Goal: Task Accomplishment & Management: Complete application form

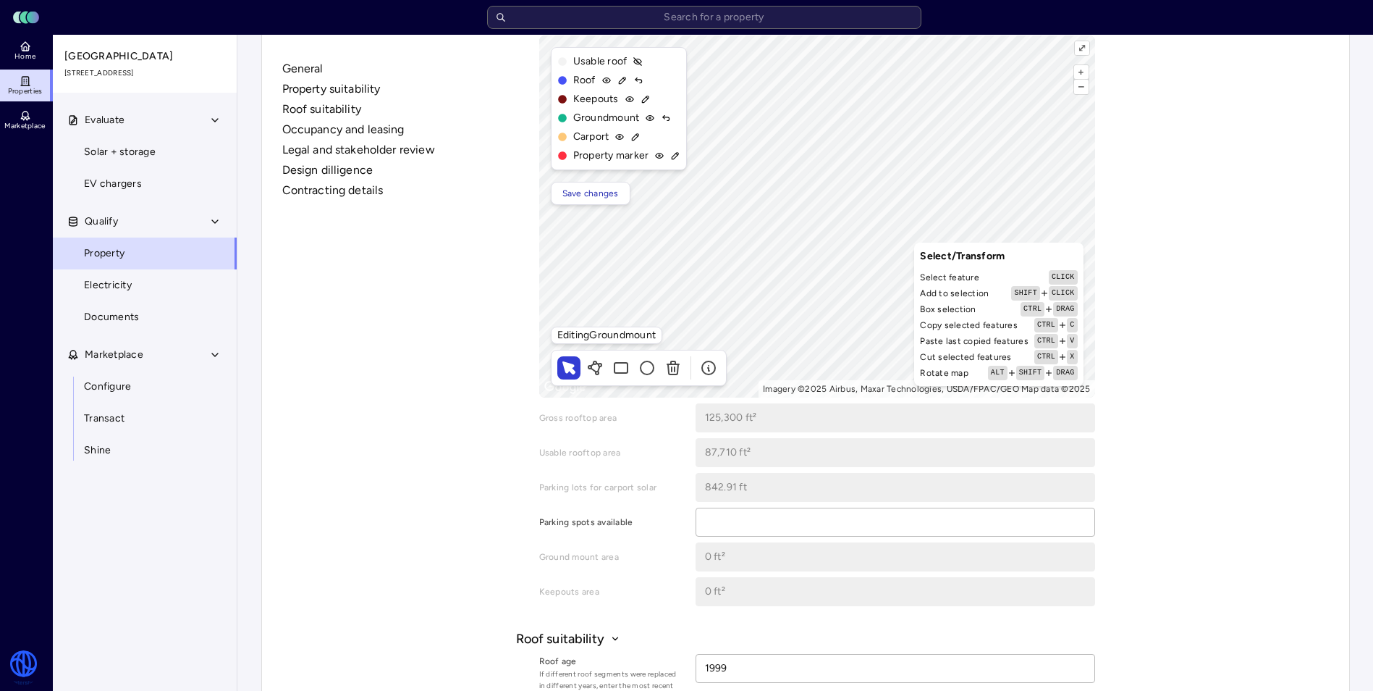
scroll to position [362, 0]
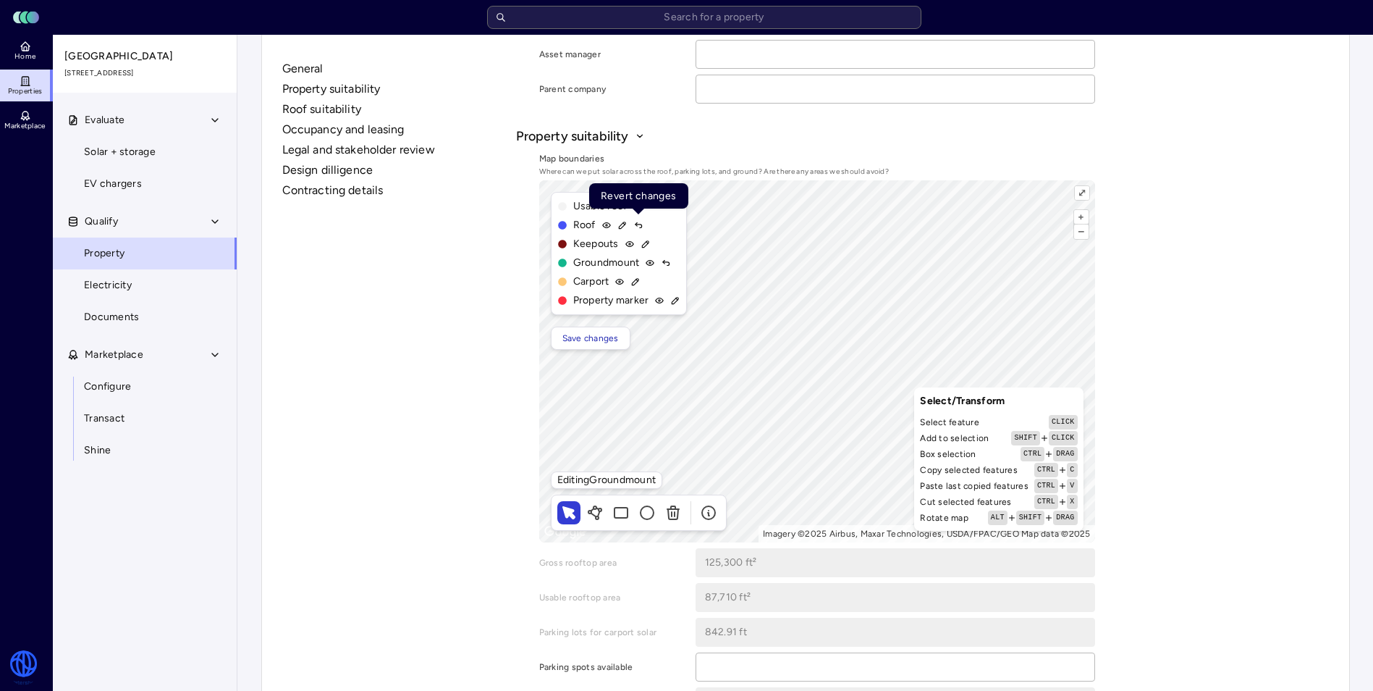
click at [637, 225] on icon at bounding box center [638, 225] width 10 height 10
click at [666, 264] on icon at bounding box center [666, 263] width 10 height 10
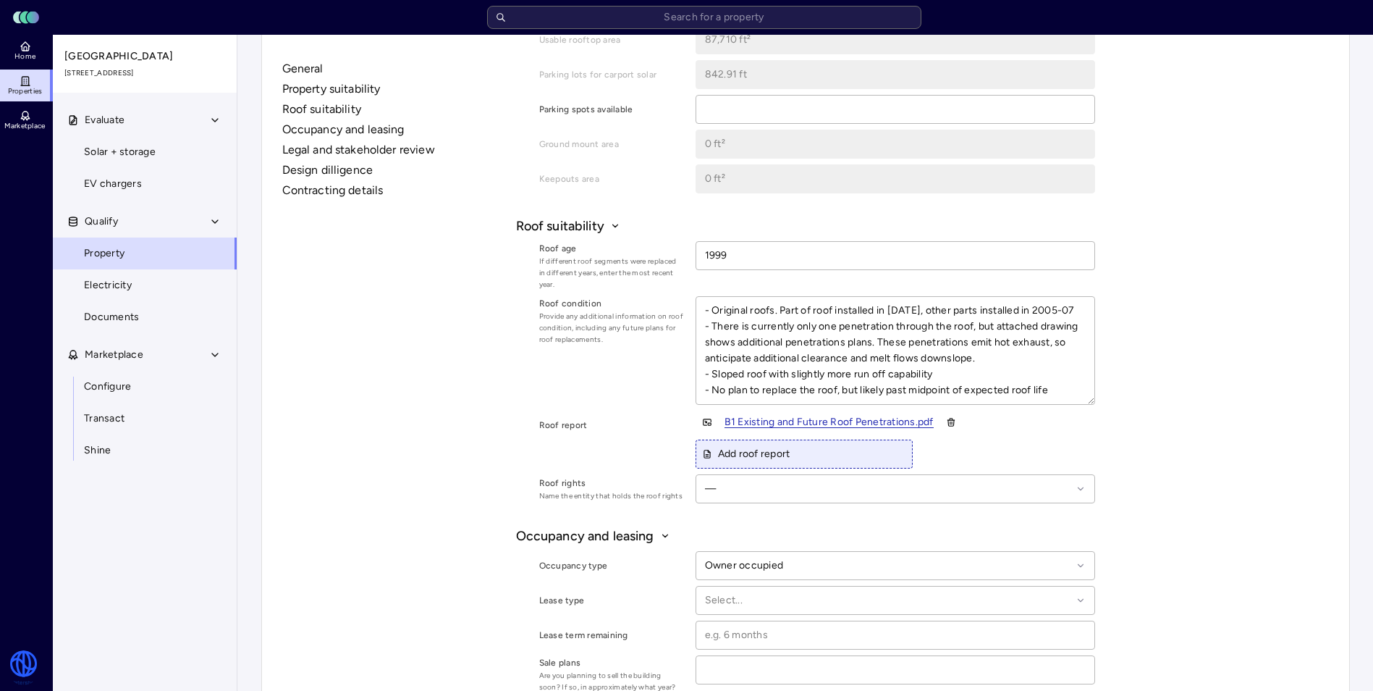
scroll to position [1013, 0]
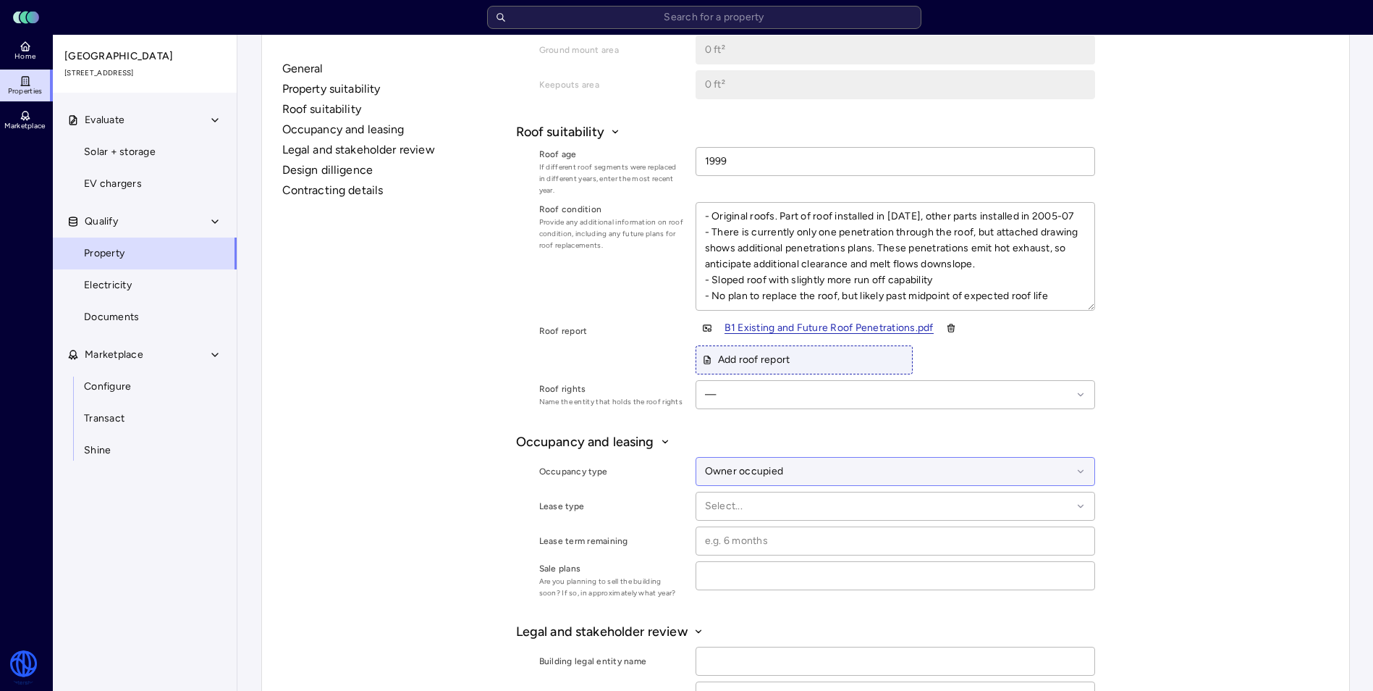
click at [822, 474] on div at bounding box center [888, 471] width 367 height 16
click at [840, 450] on button "Occupancy and leasing" at bounding box center [805, 441] width 579 height 19
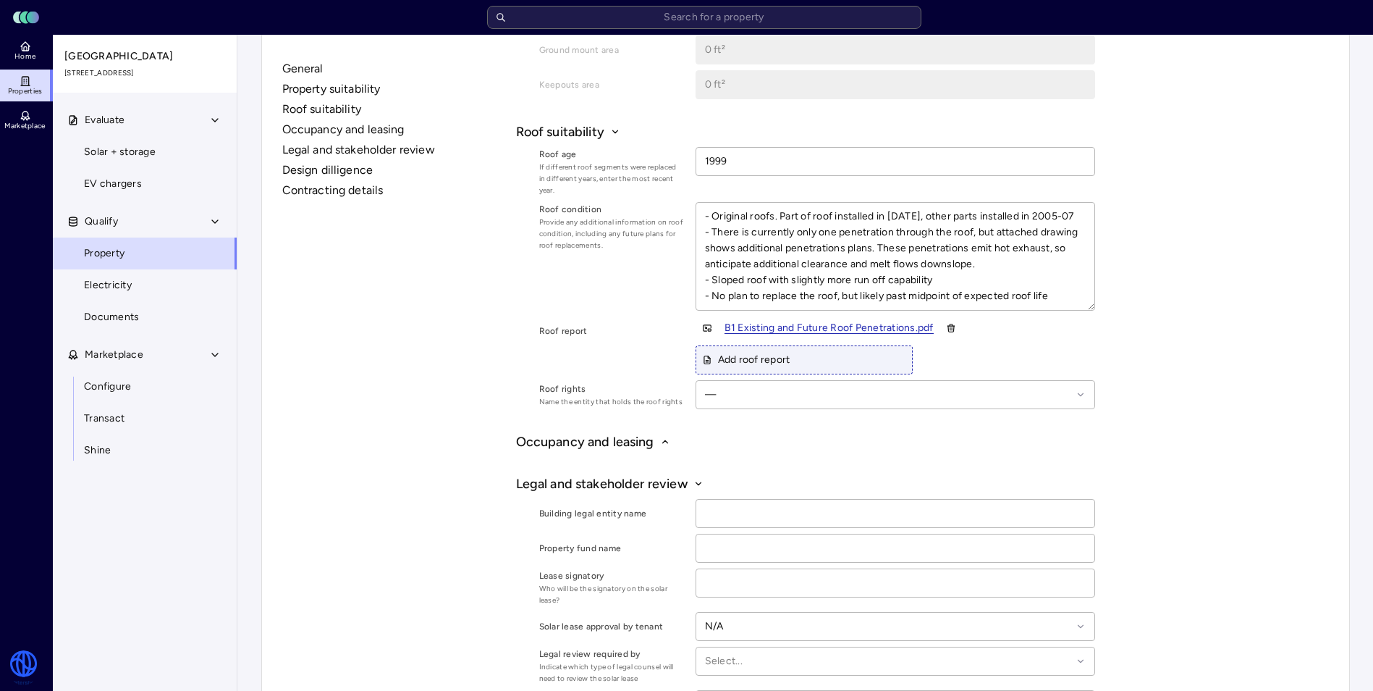
click at [679, 439] on button "Occupancy and leasing" at bounding box center [805, 441] width 579 height 19
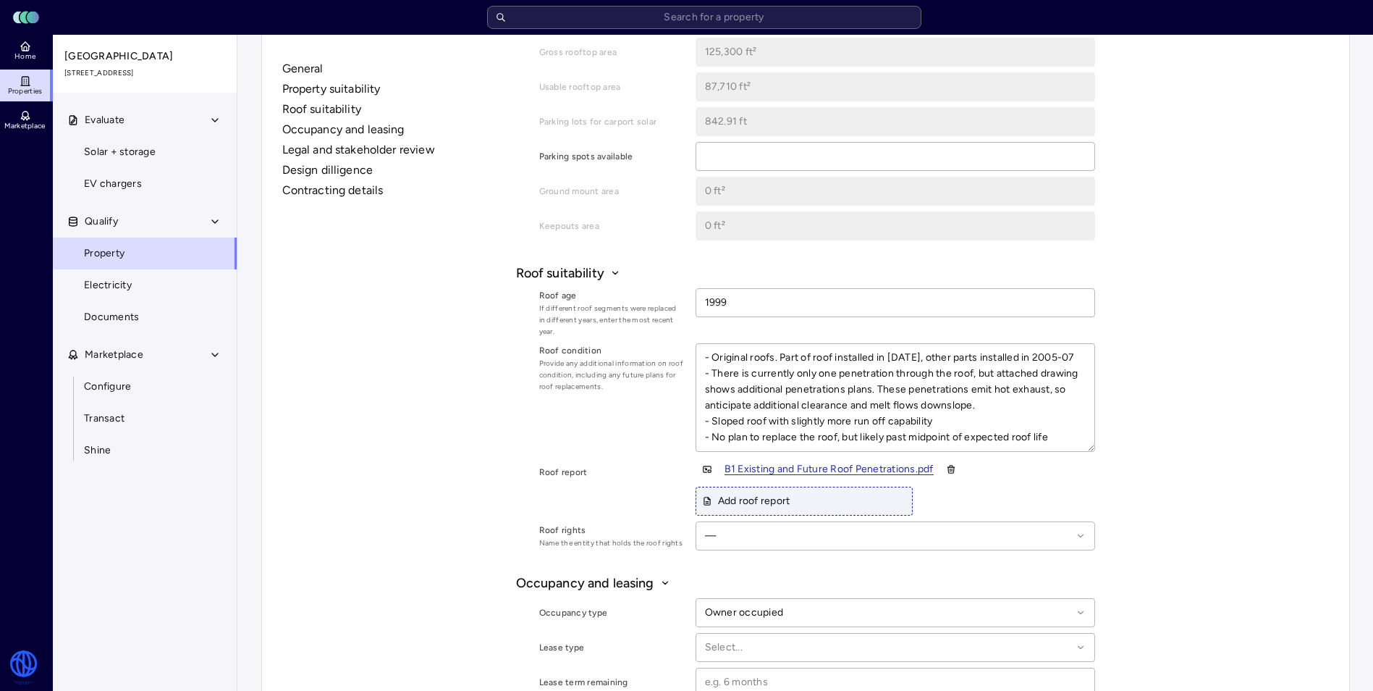
scroll to position [877, 0]
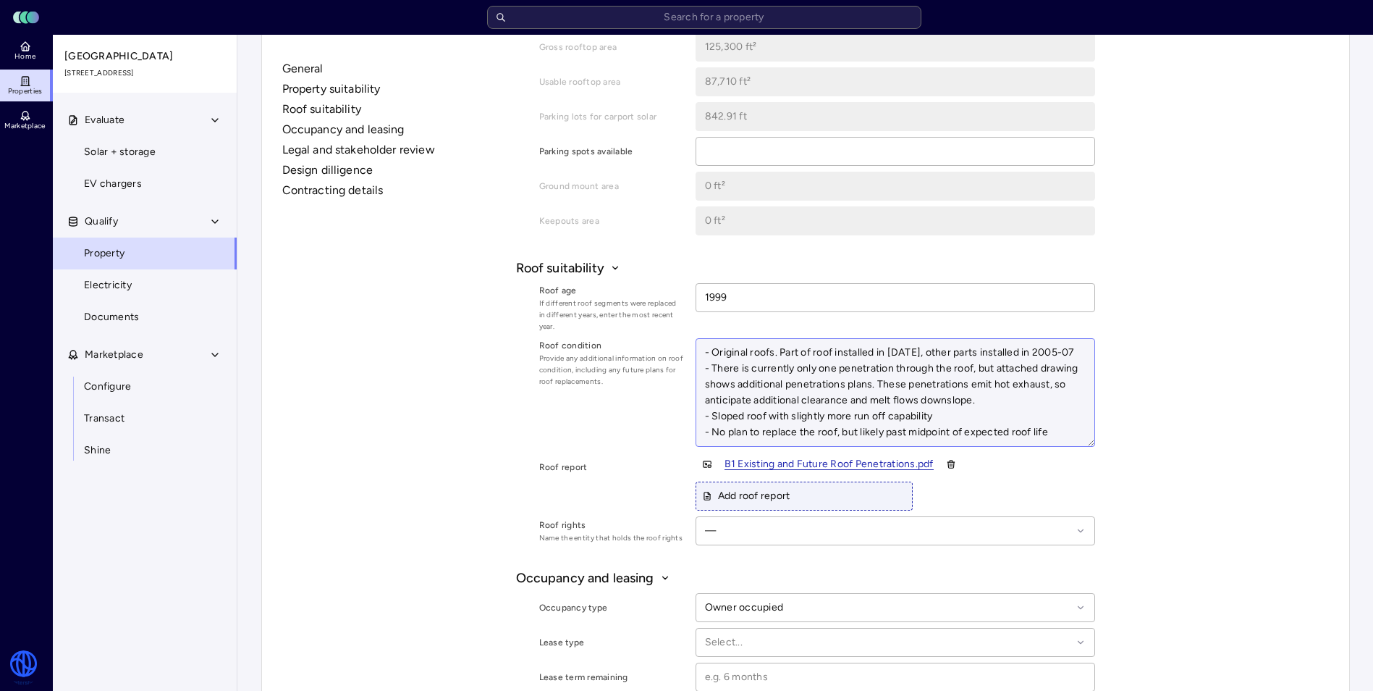
click at [887, 397] on textarea "- Original roofs. Part of roof installed in [DATE], other parts installed in 20…" at bounding box center [895, 392] width 398 height 107
click at [969, 397] on textarea "- Original roofs. Part of roof installed in [DATE], other parts installed in 20…" at bounding box center [895, 392] width 398 height 107
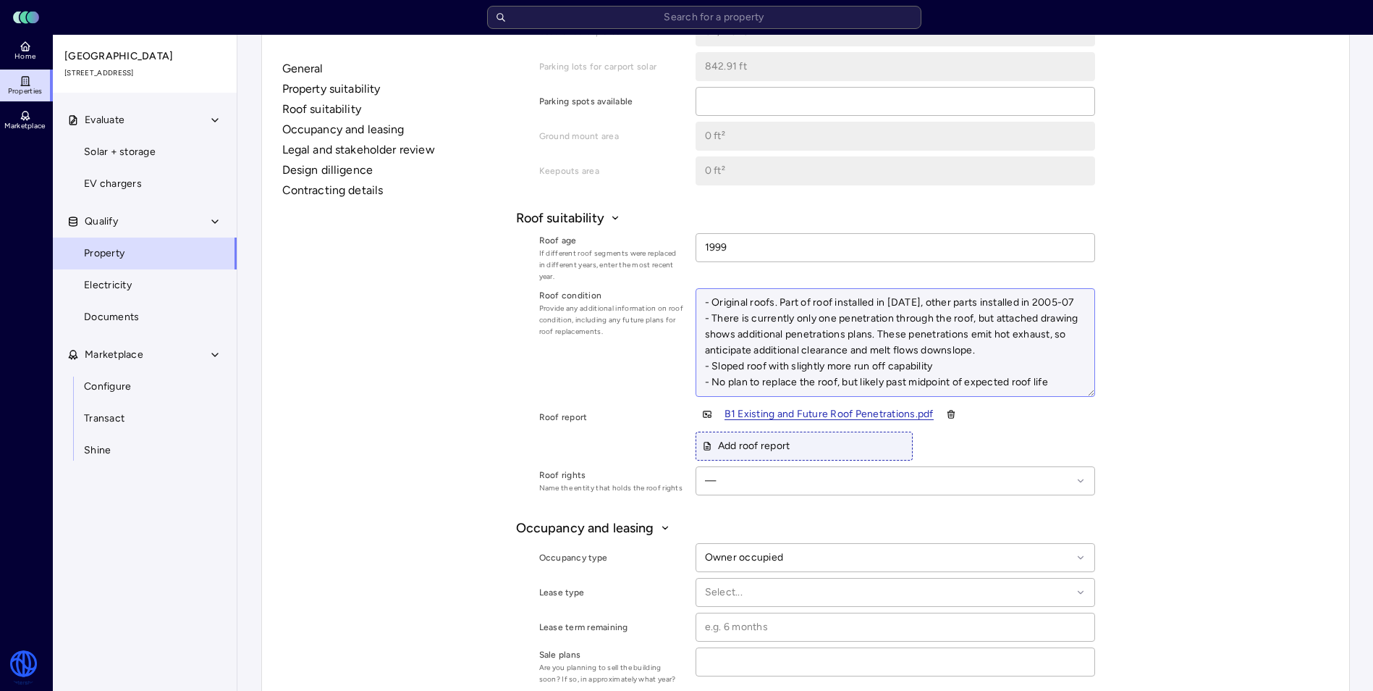
scroll to position [950, 0]
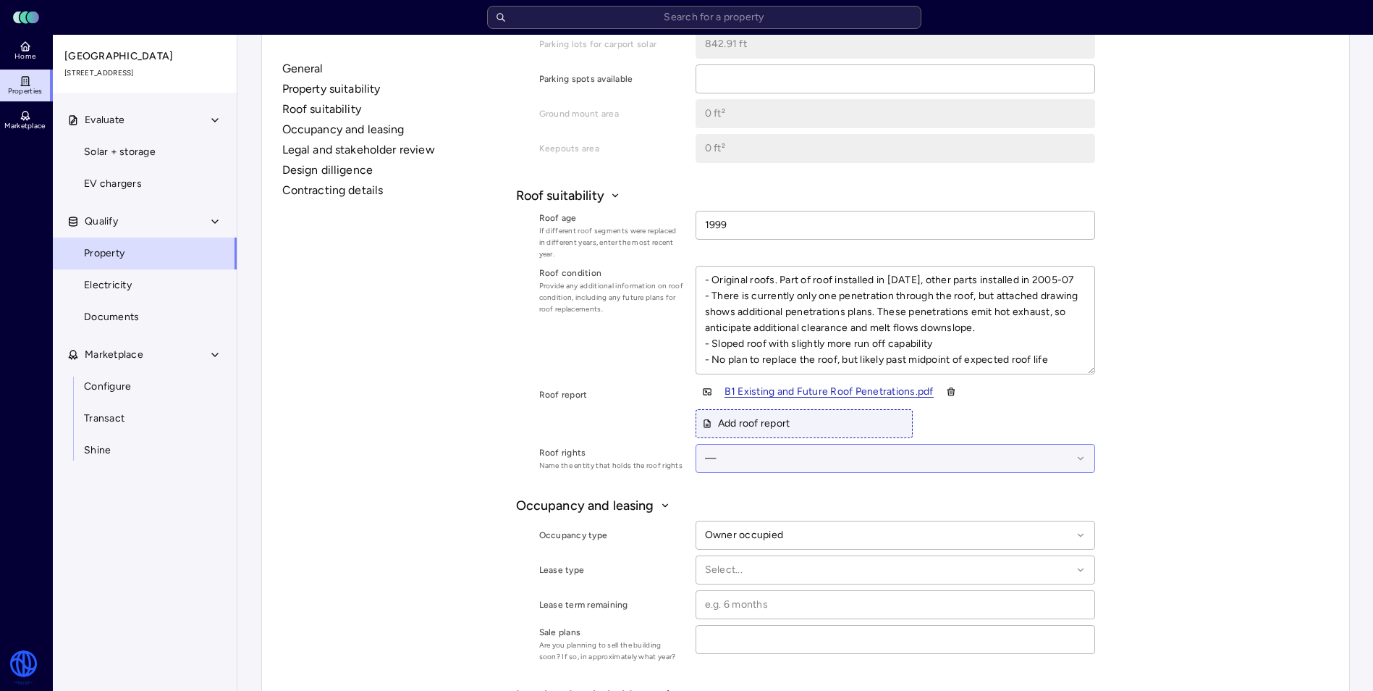
click at [1003, 455] on div at bounding box center [888, 458] width 367 height 16
click at [989, 523] on div "Building owner" at bounding box center [895, 534] width 381 height 33
type textarea "x"
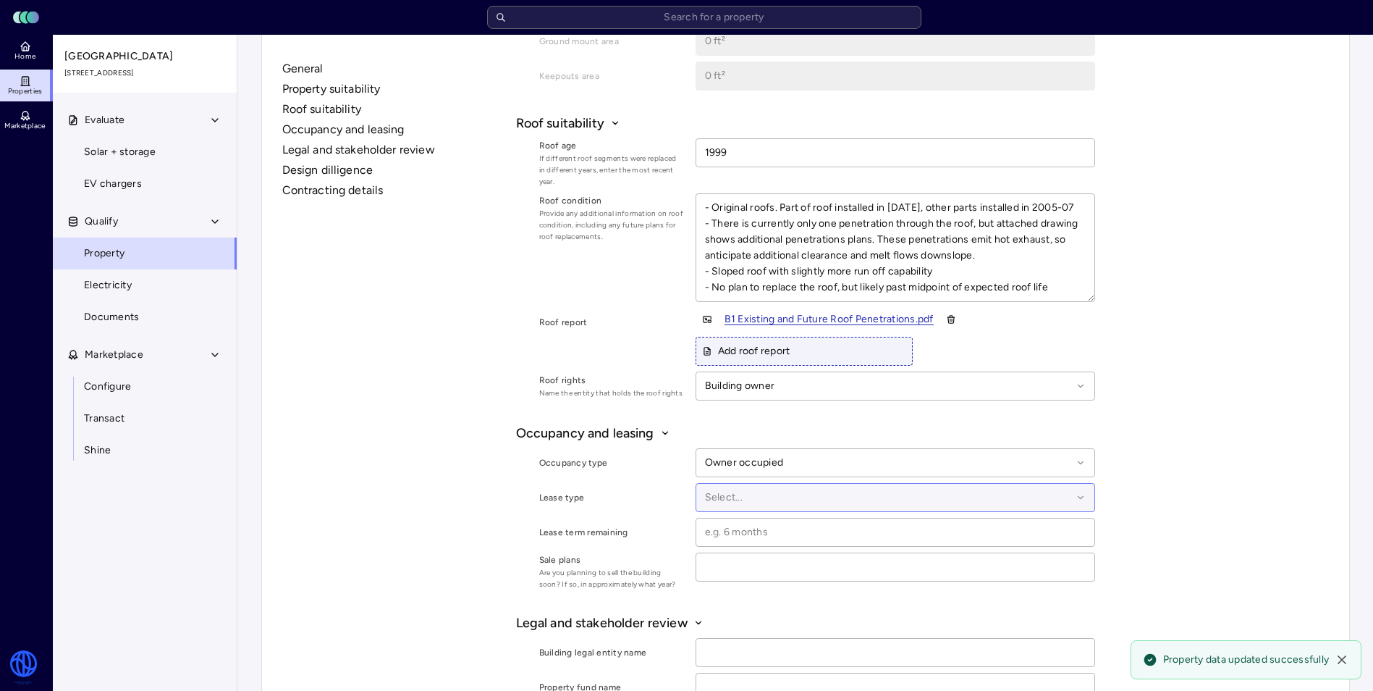
click at [1009, 497] on div at bounding box center [888, 497] width 367 height 16
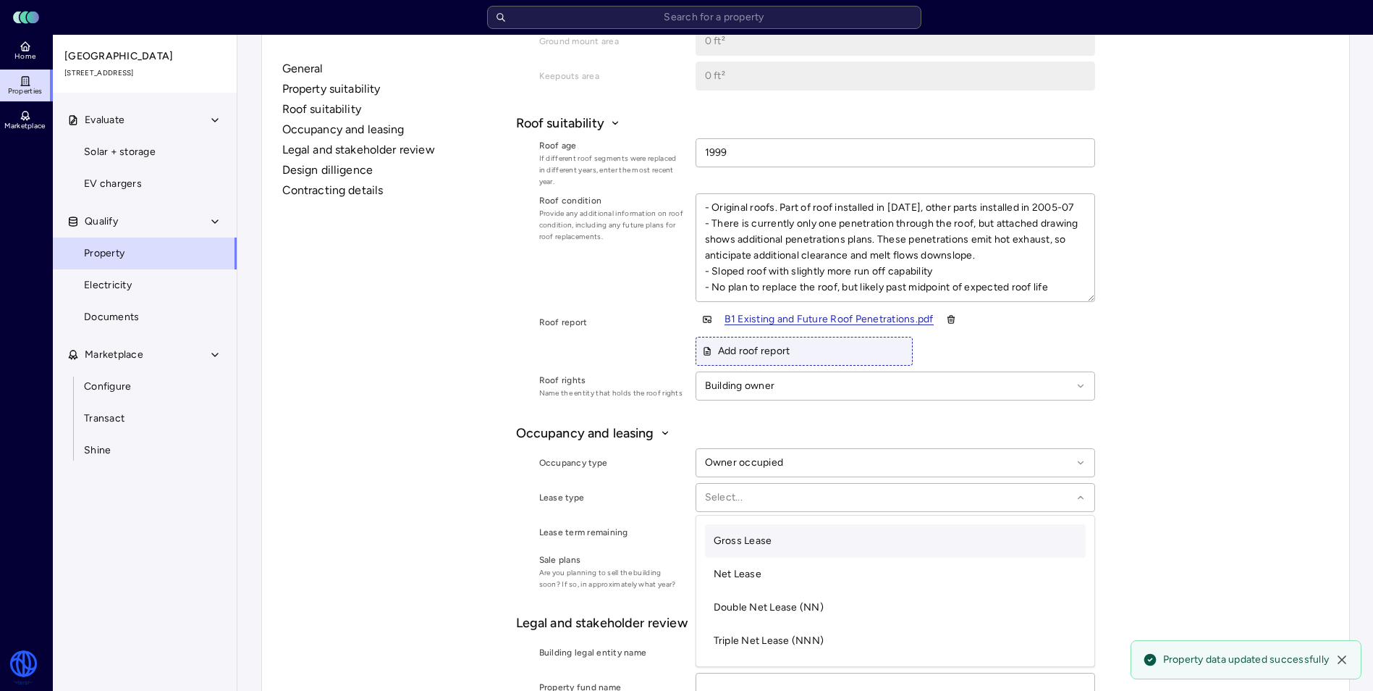
click at [1147, 492] on div "General Property suitability Roof suitability Occupancy and leasing Legal and s…" at bounding box center [806, 310] width 1058 height 2467
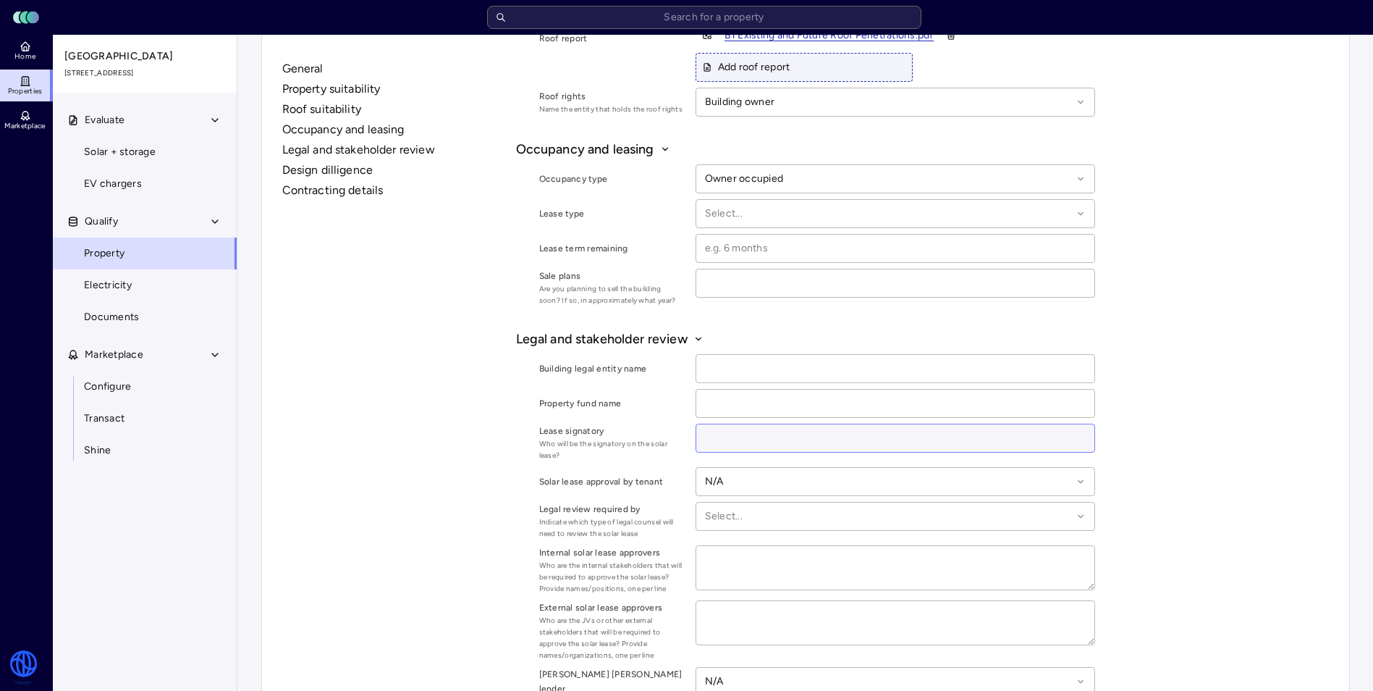
scroll to position [1312, 0]
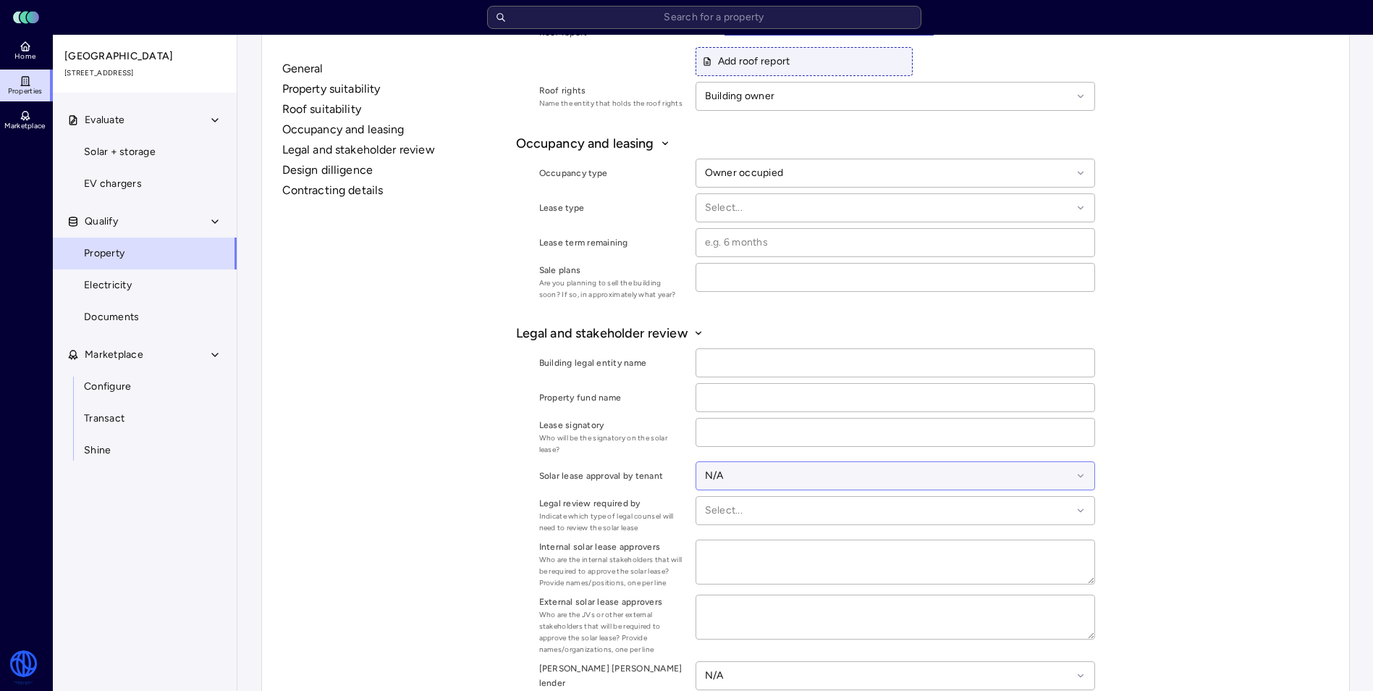
click at [927, 470] on div at bounding box center [888, 476] width 367 height 16
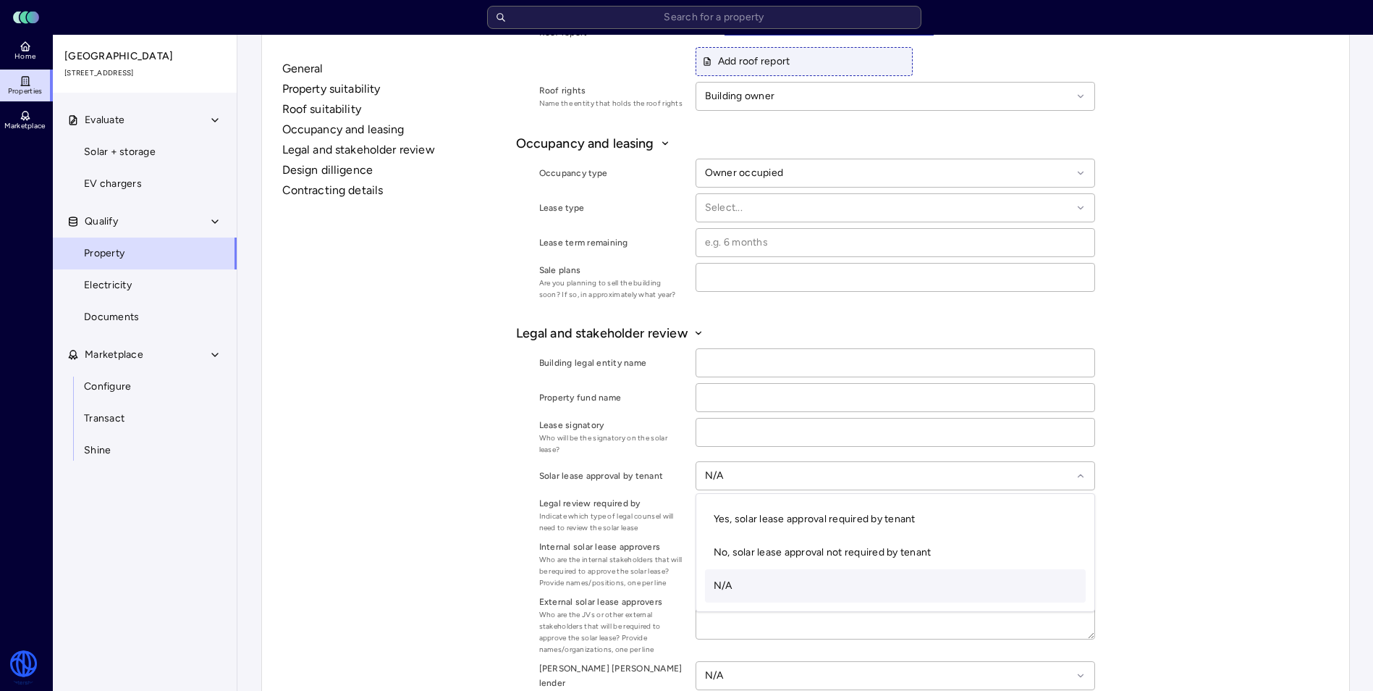
click at [1197, 466] on div "General Property suitability Roof suitability Occupancy and leasing Legal and s…" at bounding box center [806, 21] width 1058 height 2467
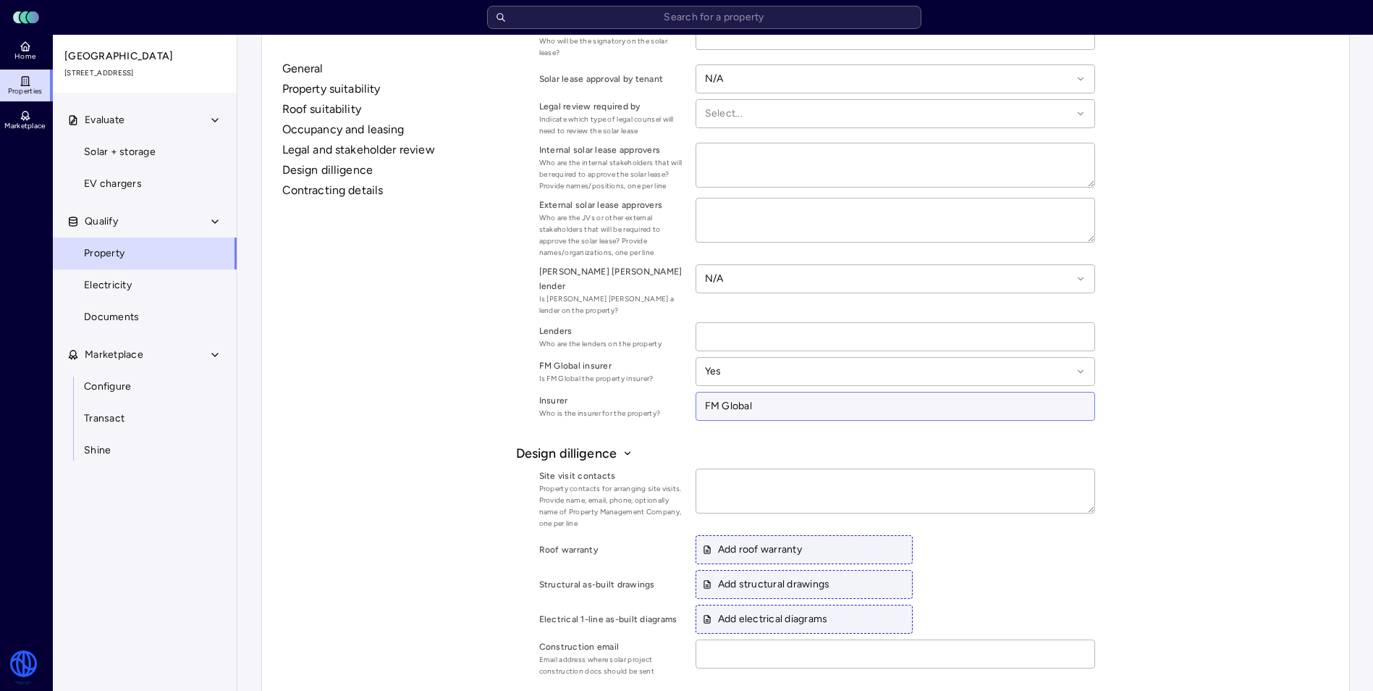
scroll to position [1746, 0]
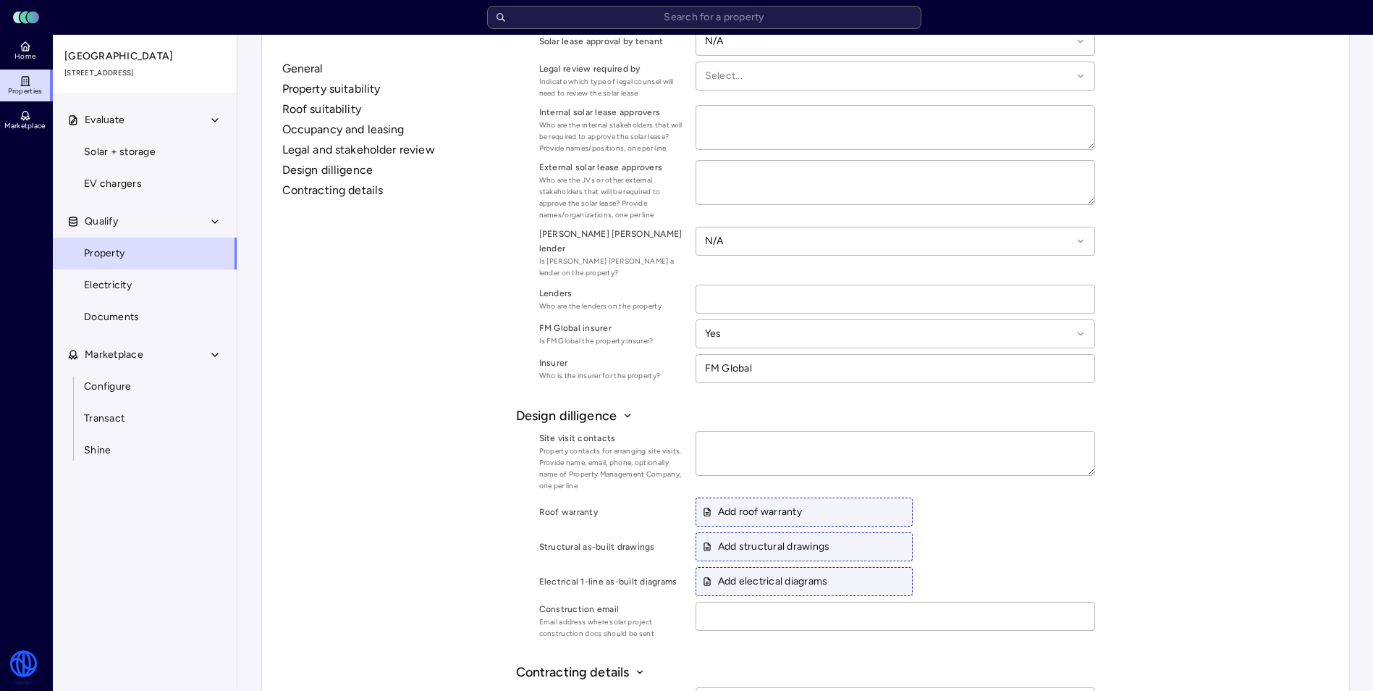
drag, startPoint x: 1054, startPoint y: 498, endPoint x: 1047, endPoint y: 506, distance: 10.8
drag, startPoint x: 1047, startPoint y: 506, endPoint x: 1011, endPoint y: 507, distance: 35.5
click at [1011, 508] on div "Add roof warranty" at bounding box center [896, 511] width 400 height 29
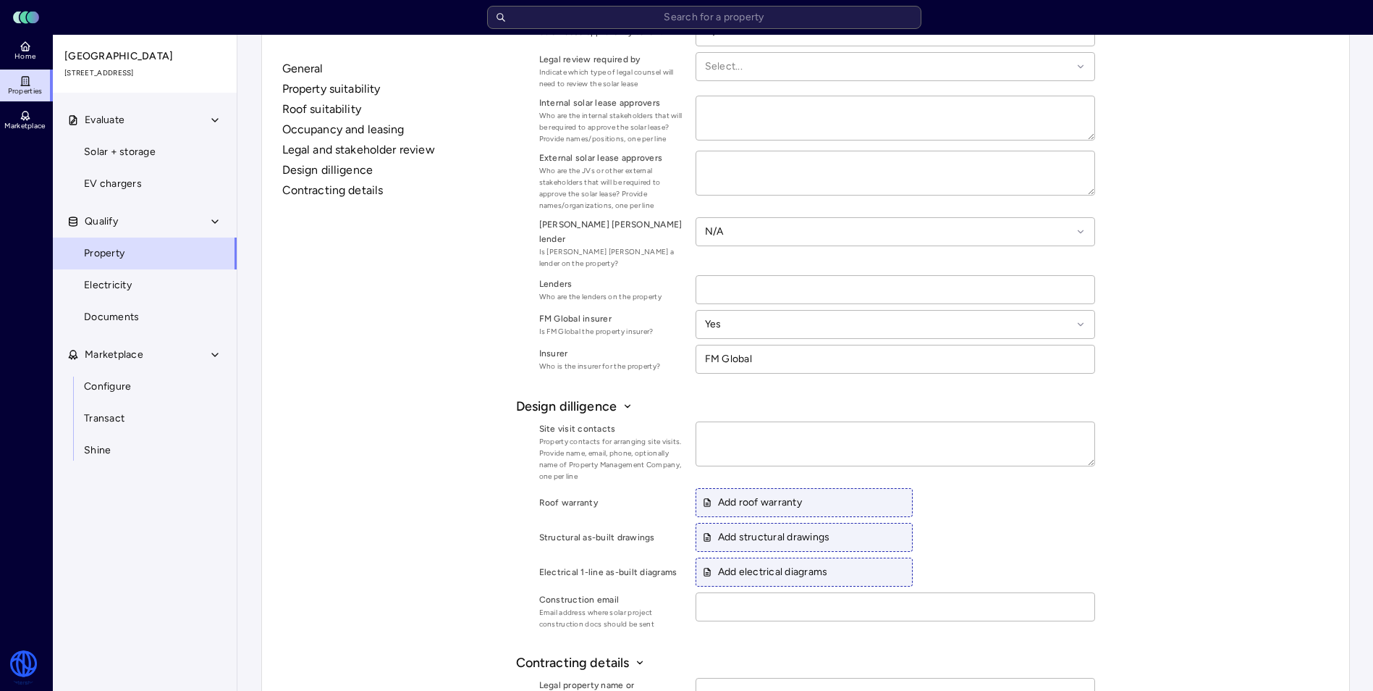
scroll to position [1891, 0]
